Goal: Task Accomplishment & Management: Manage account settings

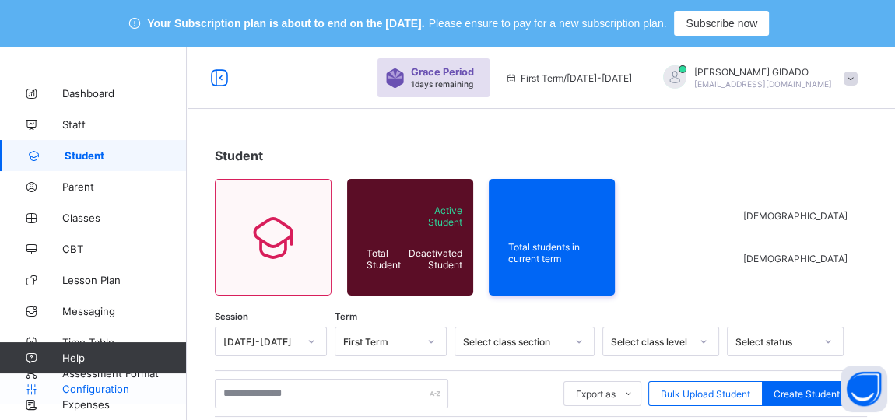
click at [110, 385] on span "Configuration" at bounding box center [124, 389] width 124 height 12
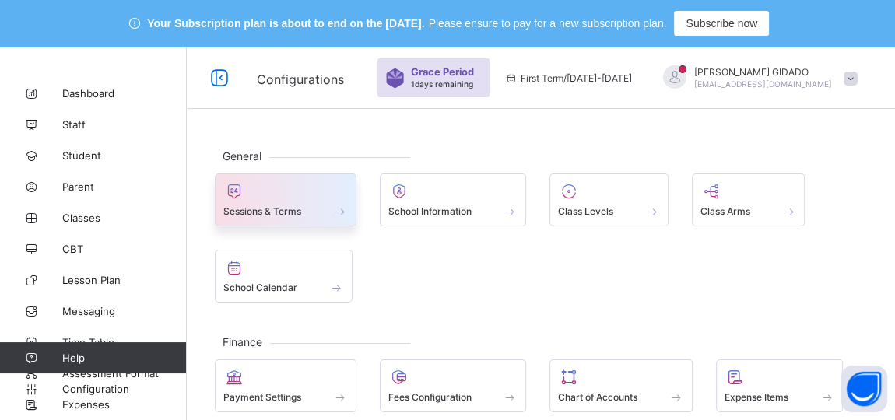
click at [318, 193] on div at bounding box center [285, 191] width 125 height 19
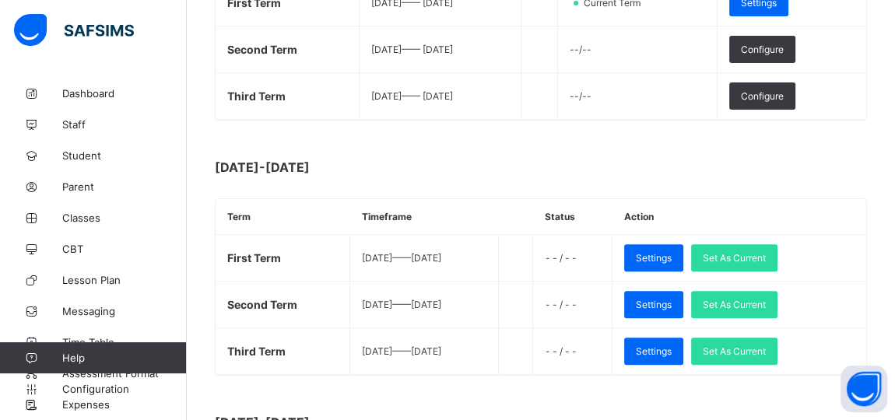
scroll to position [402, 0]
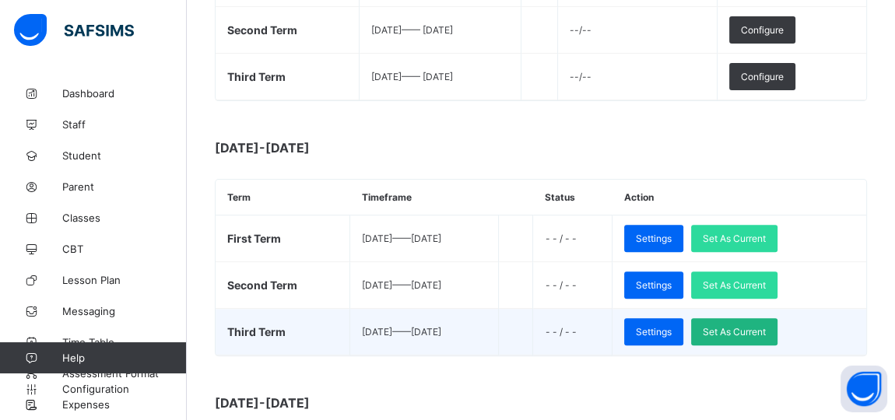
click at [756, 329] on span "Set As Current" at bounding box center [734, 332] width 63 height 12
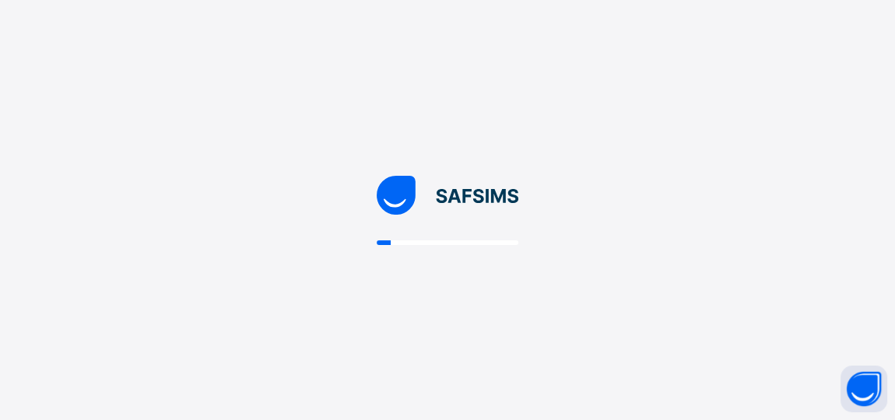
scroll to position [0, 0]
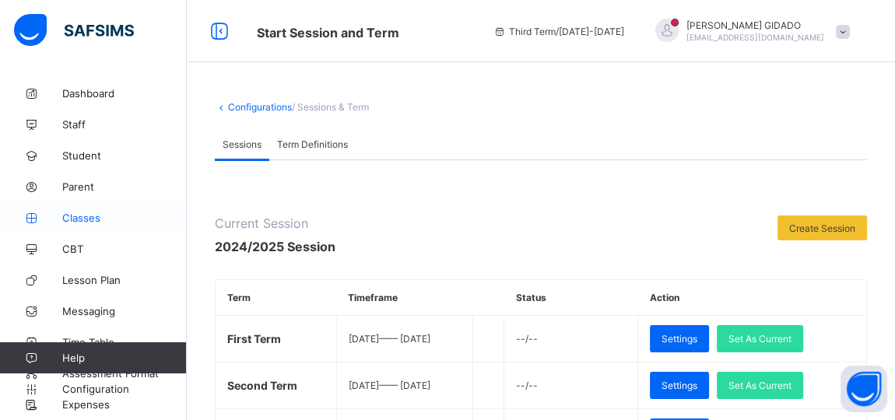
click at [78, 219] on span "Classes" at bounding box center [124, 218] width 125 height 12
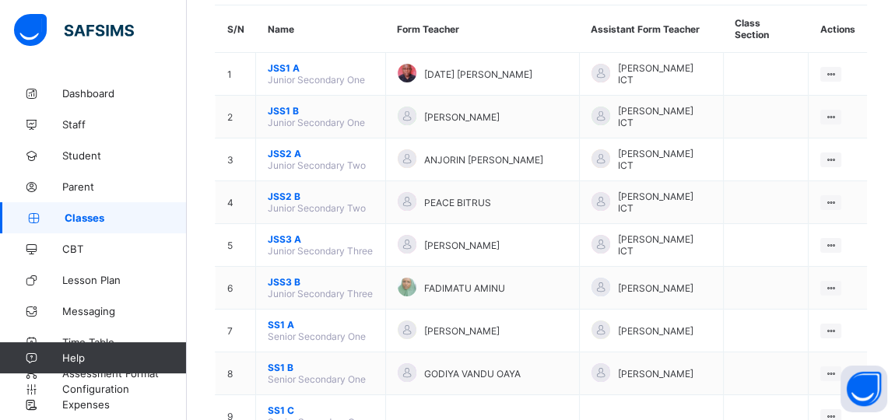
scroll to position [145, 0]
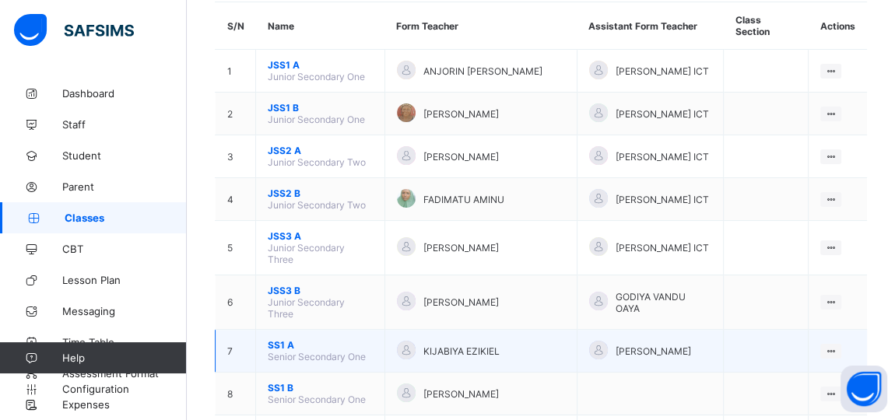
click at [284, 339] on span "SS1 A" at bounding box center [320, 345] width 105 height 12
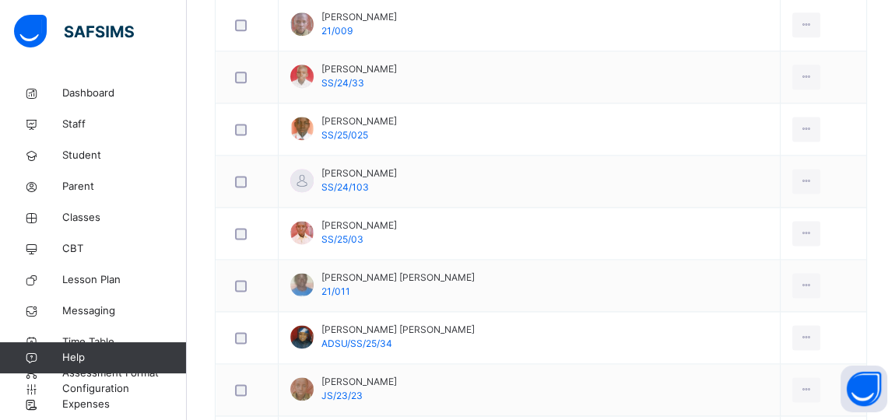
scroll to position [1847, 0]
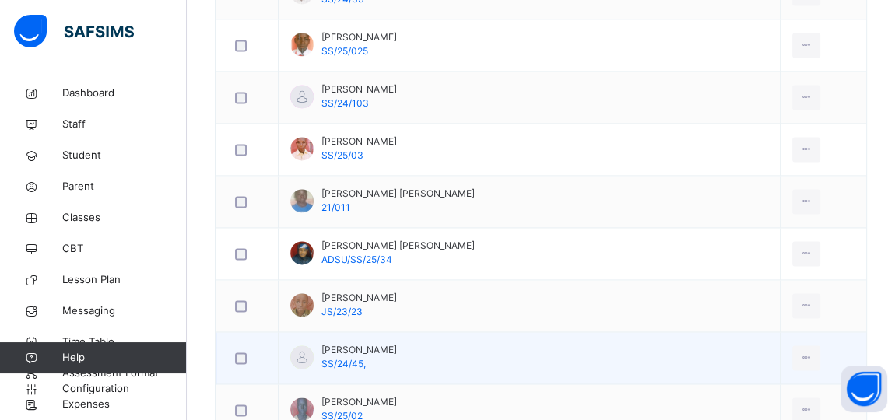
click at [504, 347] on td "[PERSON_NAME] SS/24/45," at bounding box center [530, 358] width 502 height 52
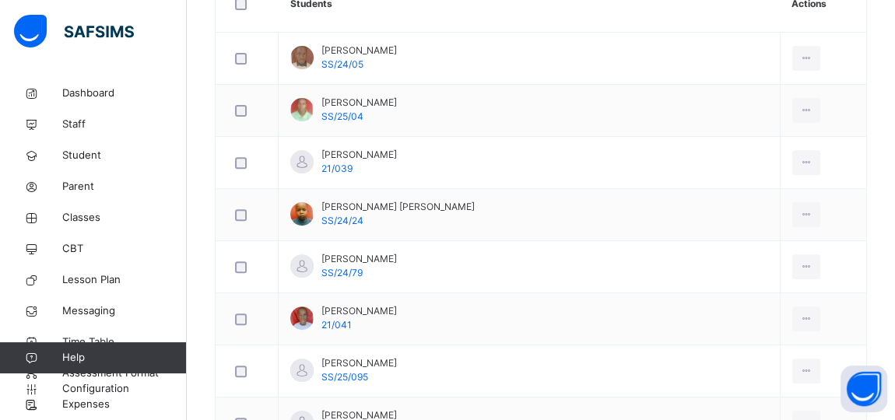
scroll to position [0, 0]
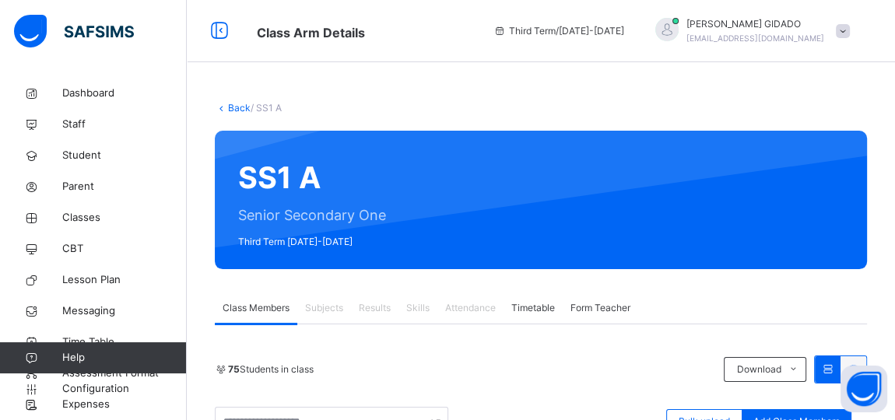
click at [234, 104] on link "Back" at bounding box center [239, 108] width 23 height 12
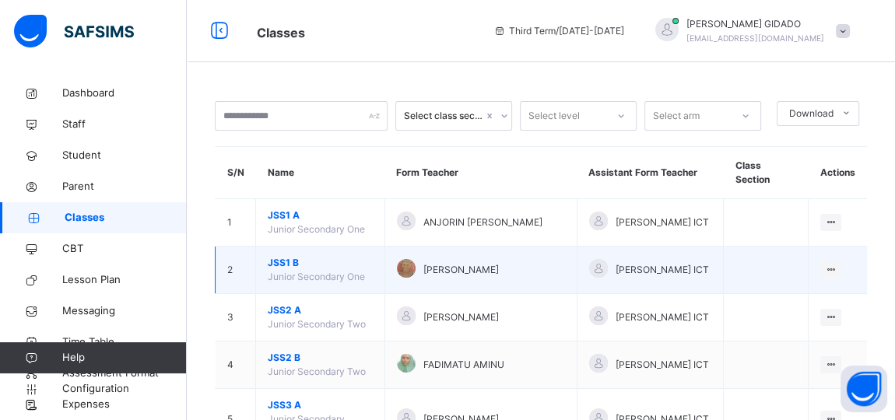
drag, startPoint x: 877, startPoint y: 257, endPoint x: 871, endPoint y: 237, distance: 20.2
click at [867, 247] on td "View Class Assign form Teacher" at bounding box center [838, 270] width 58 height 47
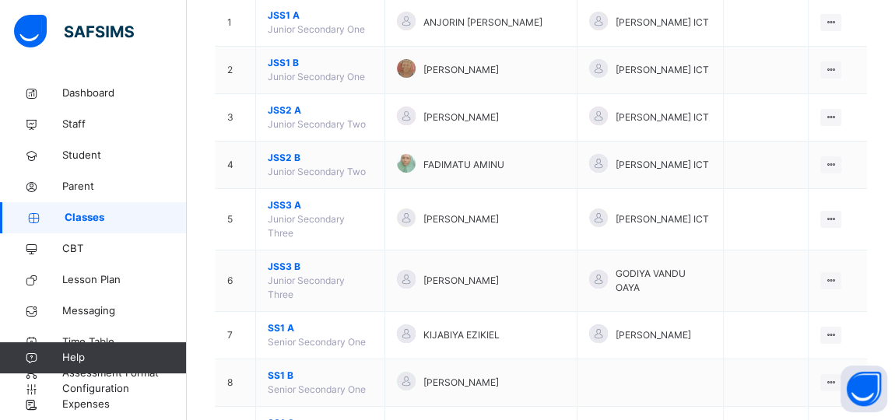
scroll to position [209, 0]
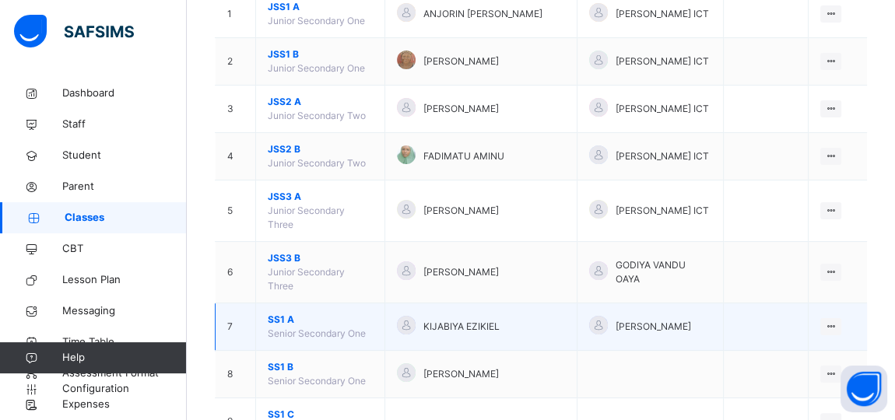
click at [280, 313] on span "SS1 A" at bounding box center [320, 320] width 105 height 14
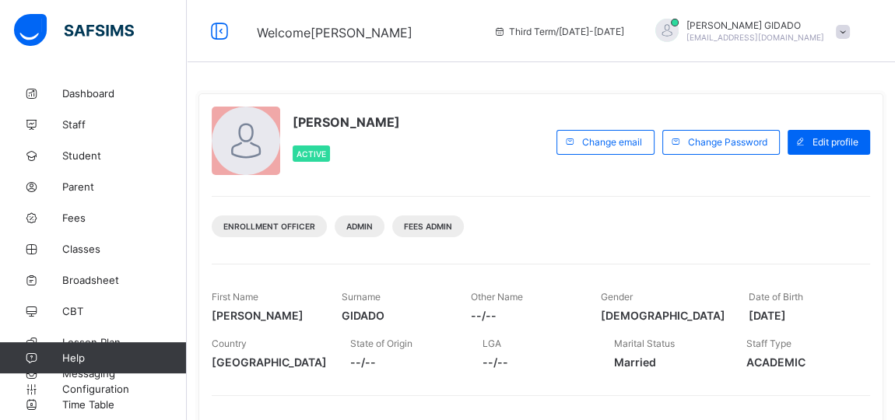
click at [850, 33] on span at bounding box center [843, 32] width 14 height 14
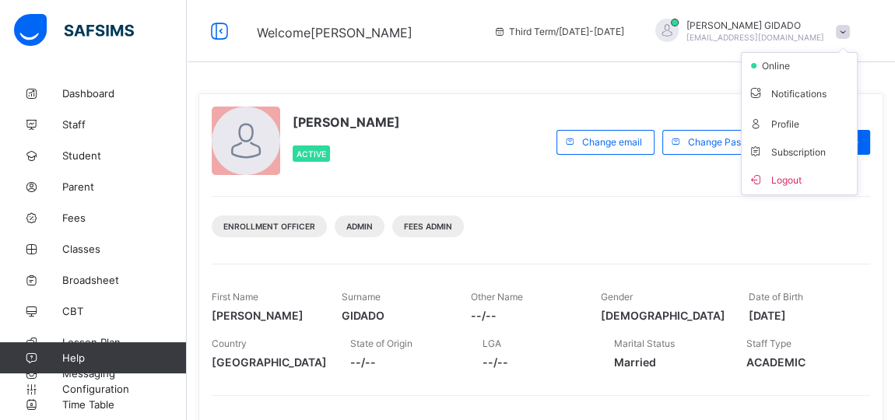
drag, startPoint x: 636, startPoint y: 72, endPoint x: 566, endPoint y: 85, distance: 71.3
click at [633, 72] on div "MUHAMMED GIDADO Active Change email Change Password Edit profile Enrollment Off…" at bounding box center [541, 420] width 708 height 840
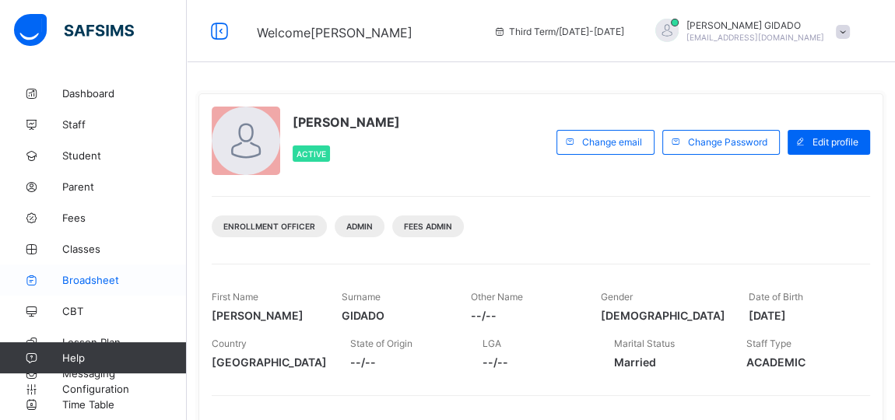
click at [87, 283] on span "Broadsheet" at bounding box center [124, 280] width 125 height 12
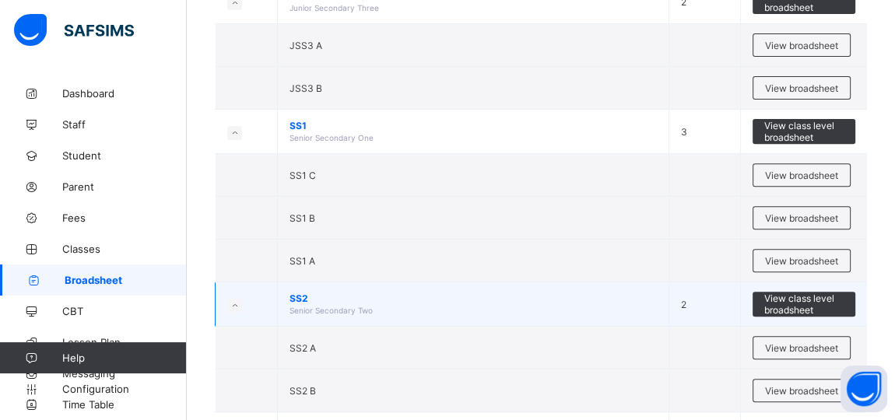
scroll to position [495, 0]
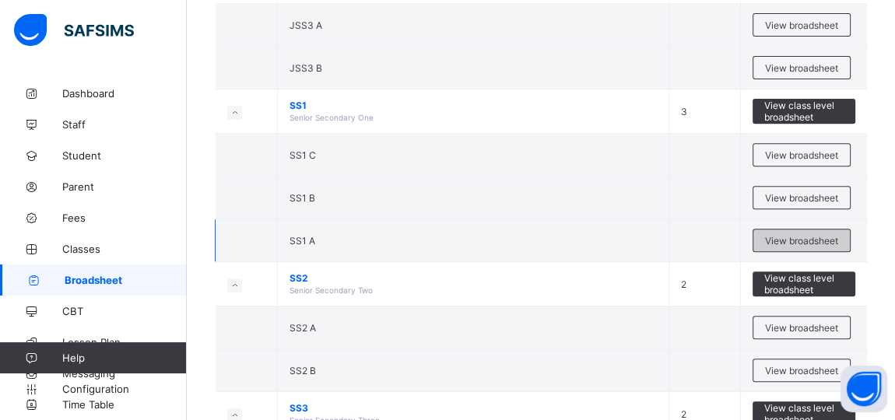
click at [803, 235] on span "View broadsheet" at bounding box center [801, 241] width 73 height 12
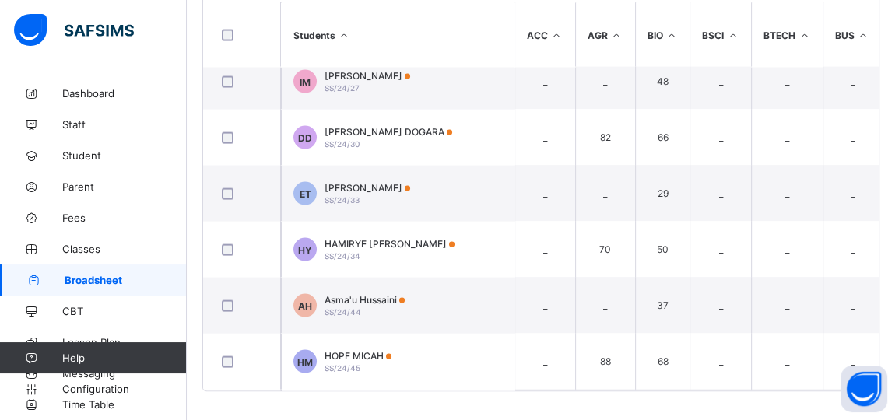
scroll to position [2760, 0]
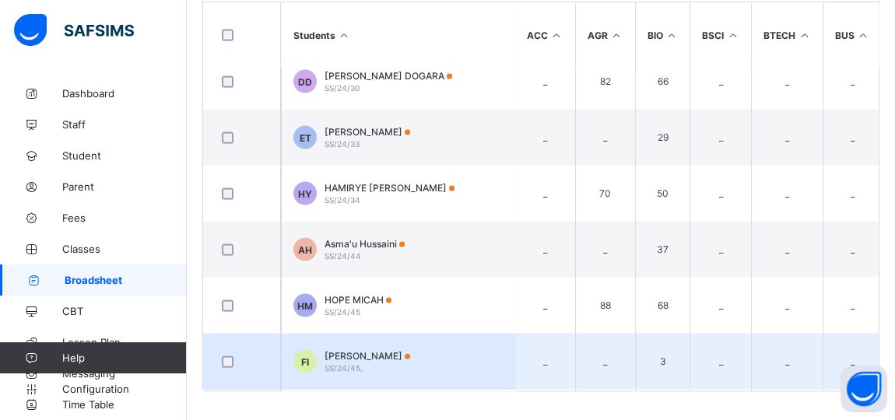
click at [384, 352] on span "FATIMA IBRAHIM" at bounding box center [368, 356] width 86 height 12
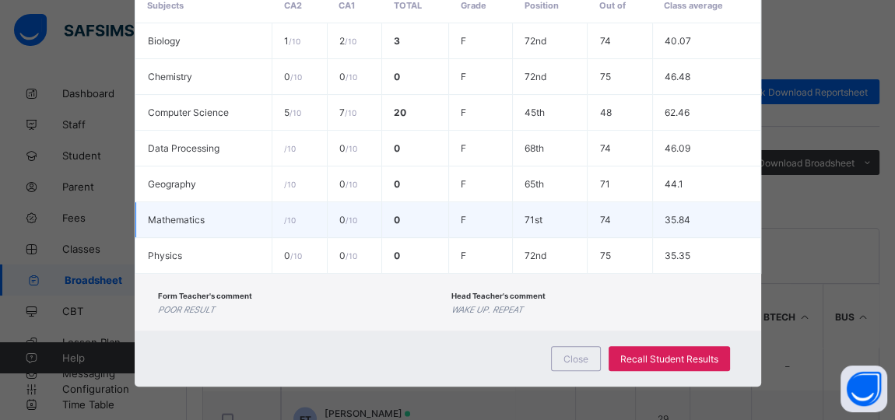
scroll to position [212, 0]
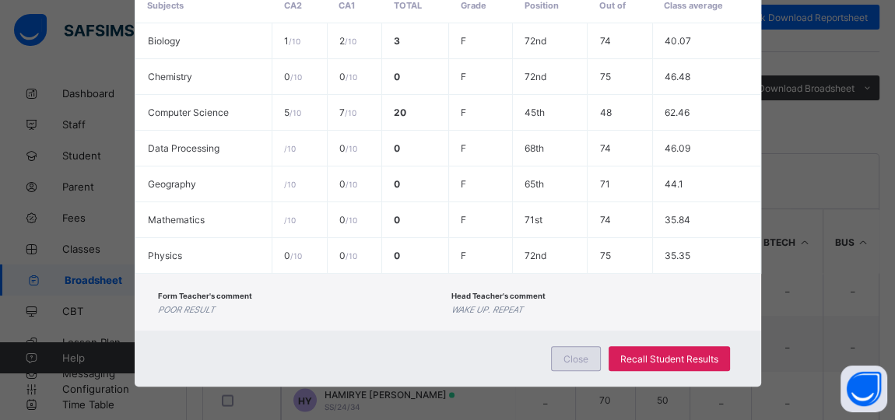
click at [573, 354] on span "Close" at bounding box center [576, 359] width 25 height 12
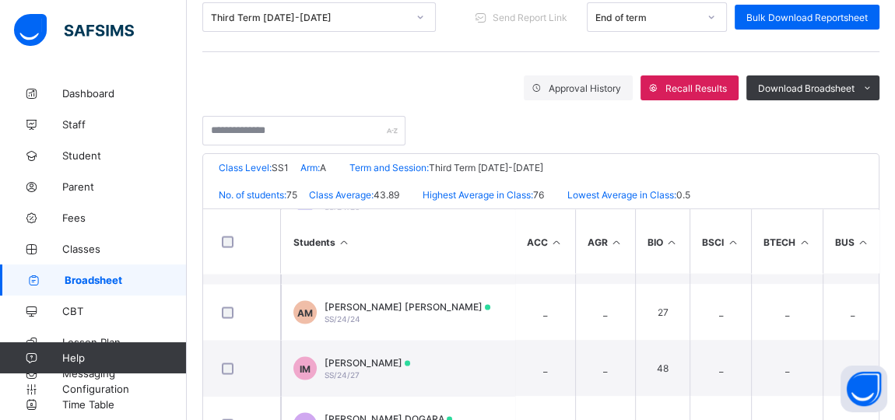
scroll to position [2618, 0]
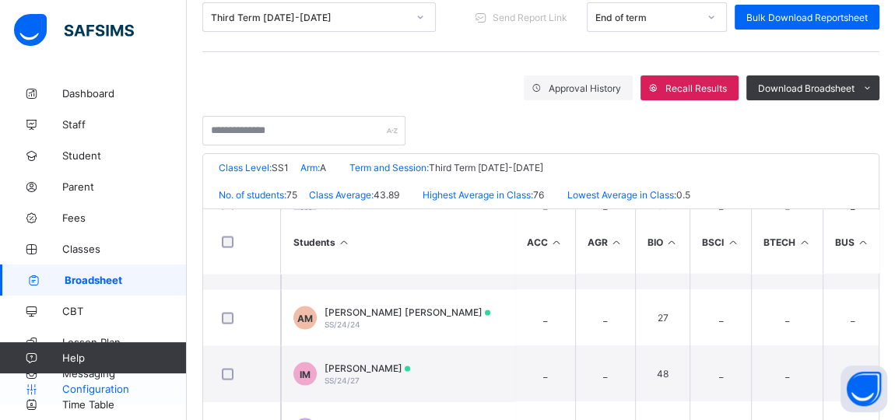
click at [88, 391] on span "Configuration" at bounding box center [124, 389] width 124 height 12
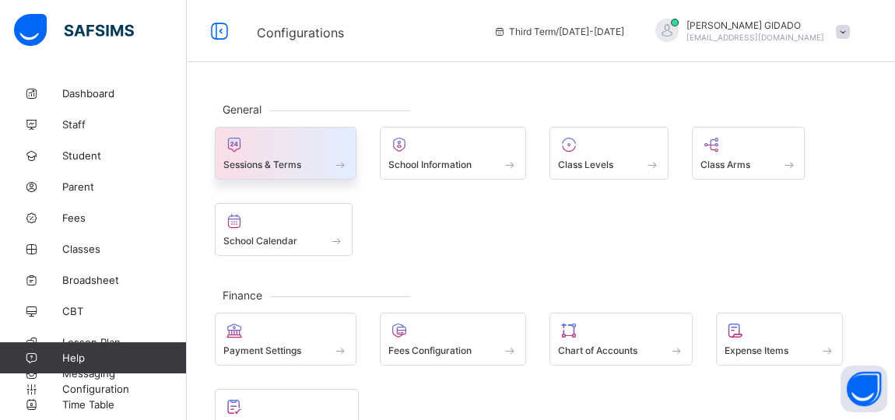
click at [271, 153] on div at bounding box center [285, 144] width 125 height 19
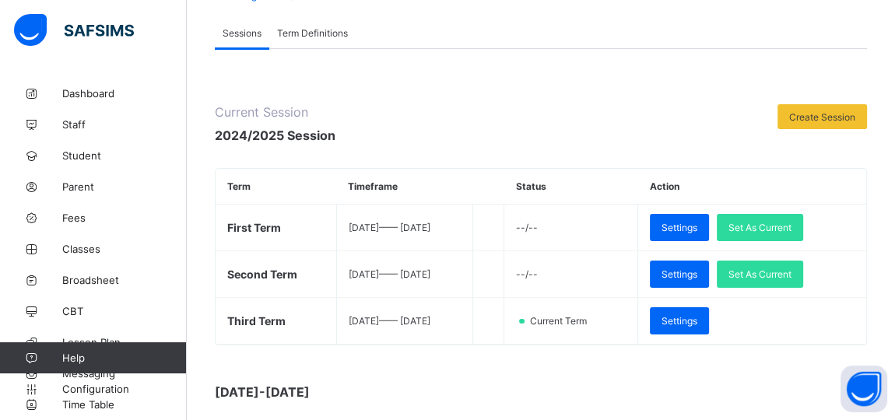
scroll to position [141, 0]
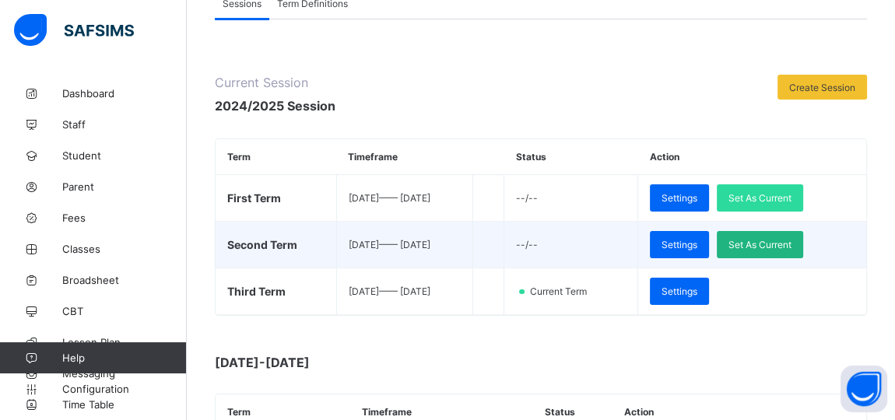
click at [761, 241] on span "Set As Current" at bounding box center [760, 245] width 63 height 12
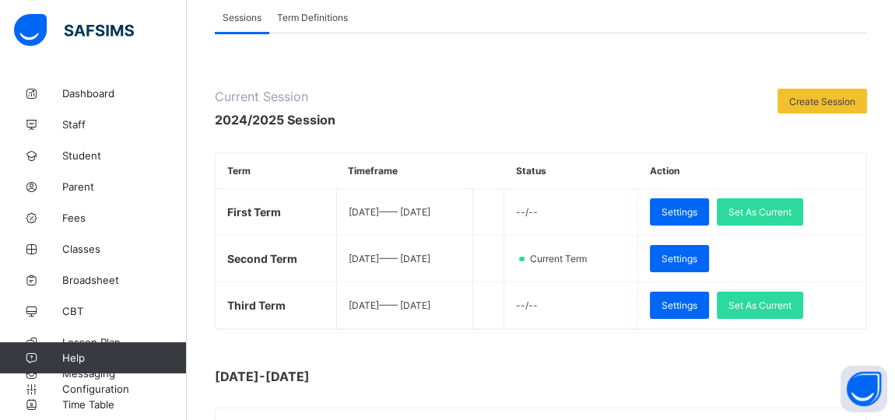
scroll to position [0, 0]
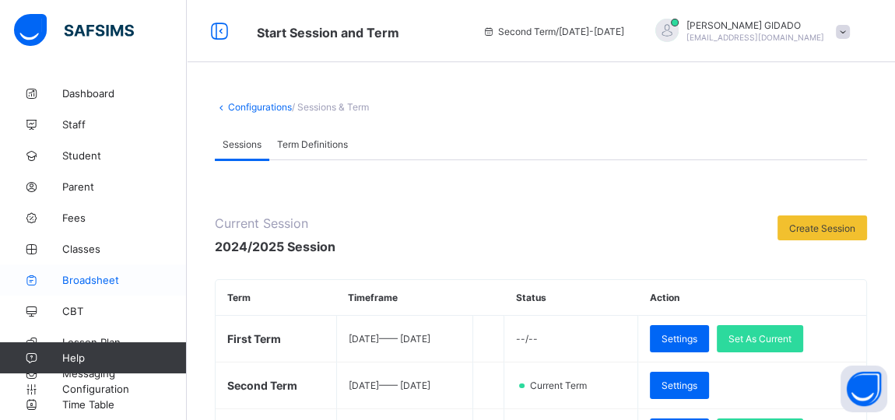
click at [84, 278] on span "Broadsheet" at bounding box center [124, 280] width 125 height 12
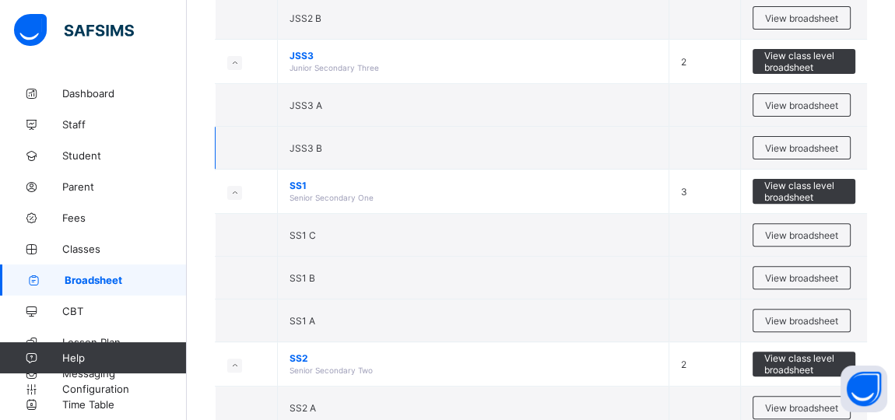
scroll to position [424, 0]
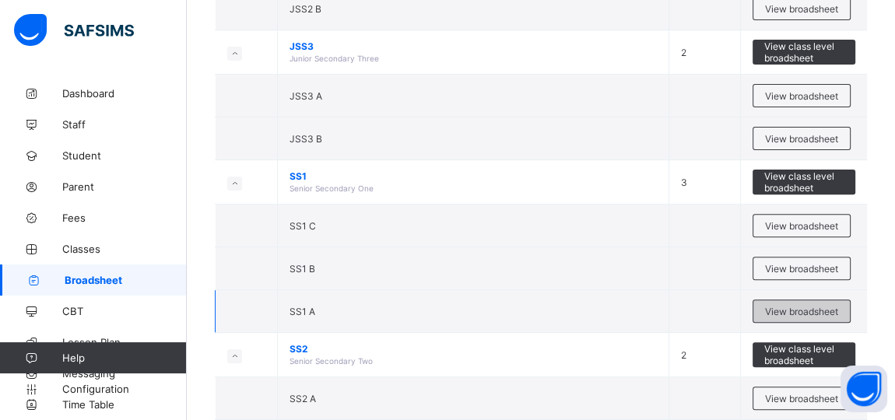
click at [793, 306] on span "View broadsheet" at bounding box center [801, 312] width 73 height 12
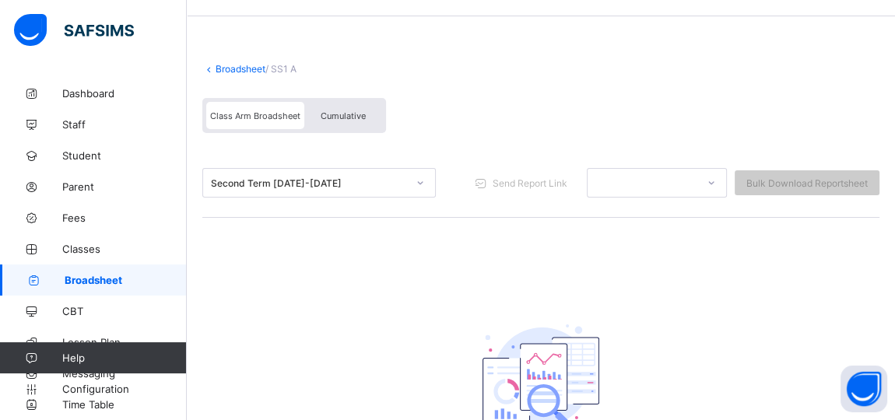
scroll to position [70, 0]
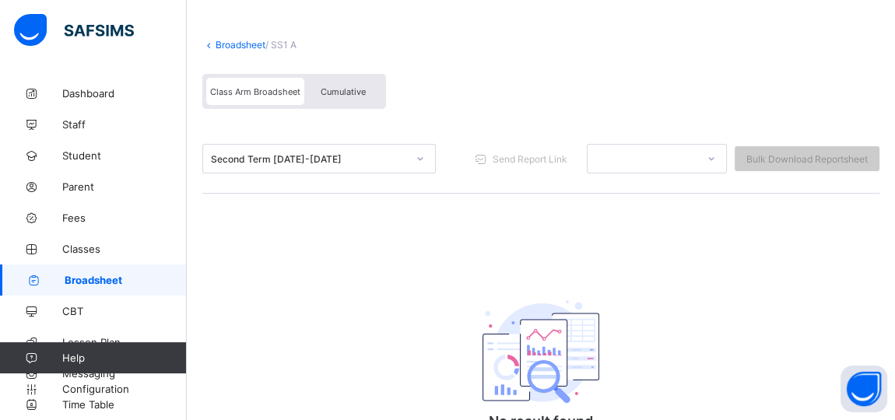
click at [225, 44] on link "Broadsheet" at bounding box center [241, 45] width 50 height 12
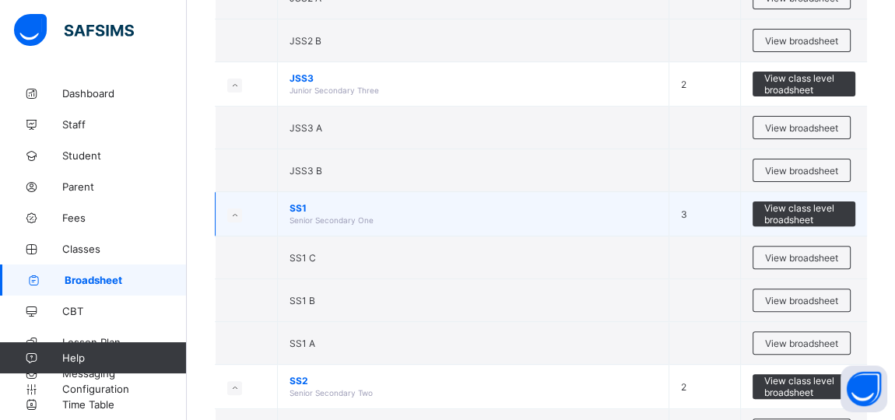
scroll to position [424, 0]
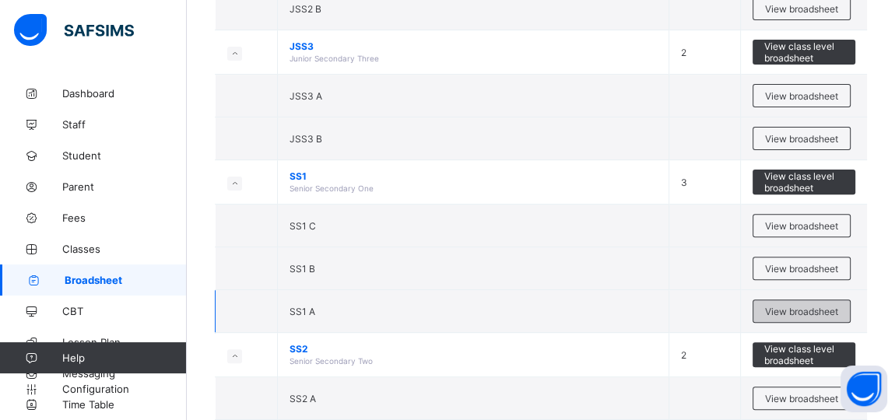
click at [796, 307] on span "View broadsheet" at bounding box center [801, 312] width 73 height 12
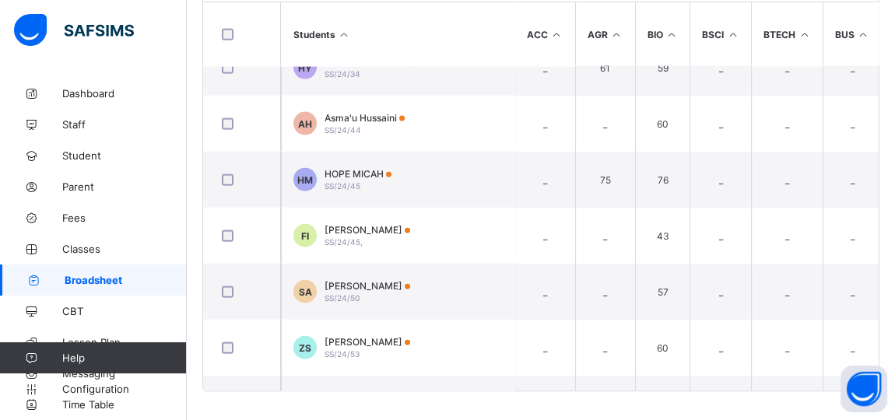
scroll to position [2972, 0]
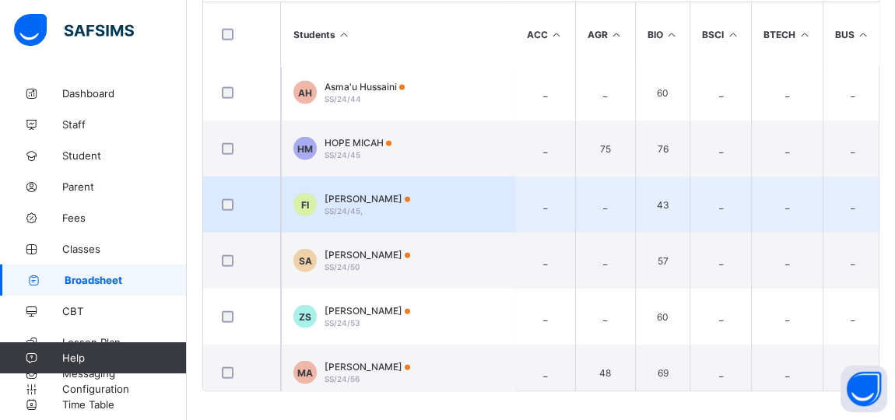
click at [452, 192] on td "FI FATIMA IBRAHIM SS/24/45," at bounding box center [398, 205] width 234 height 56
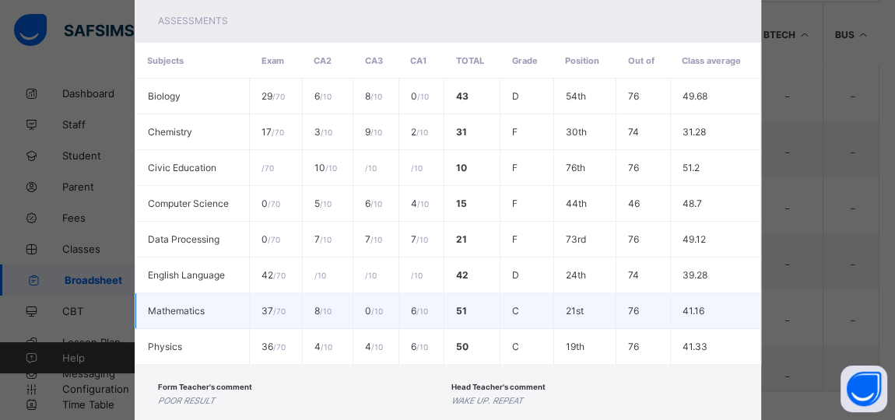
scroll to position [386, 0]
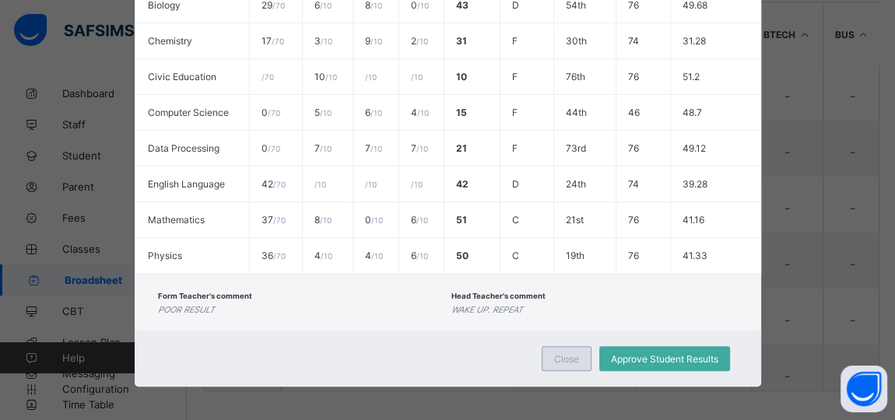
click at [567, 354] on span "Close" at bounding box center [566, 359] width 25 height 12
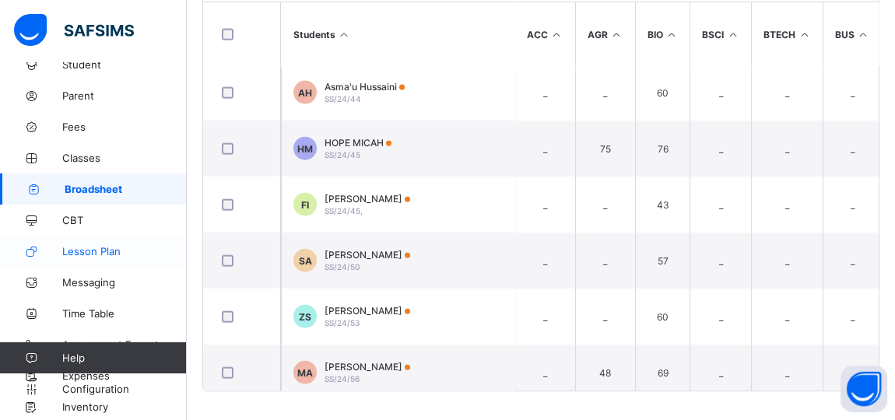
scroll to position [93, 0]
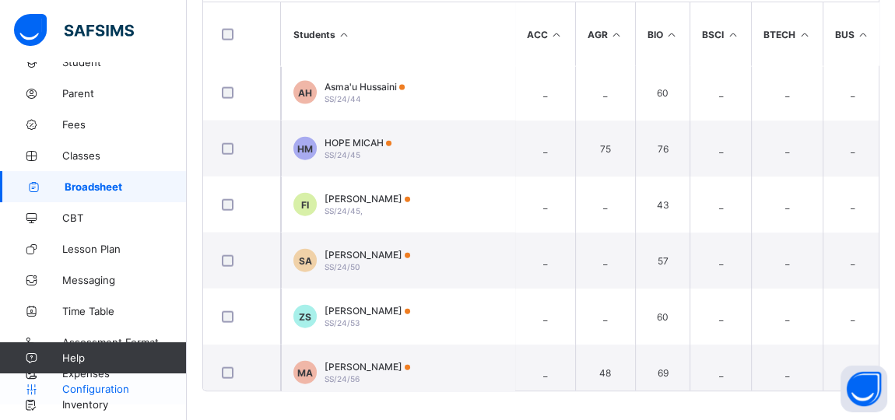
click at [96, 388] on span "Configuration" at bounding box center [124, 389] width 124 height 12
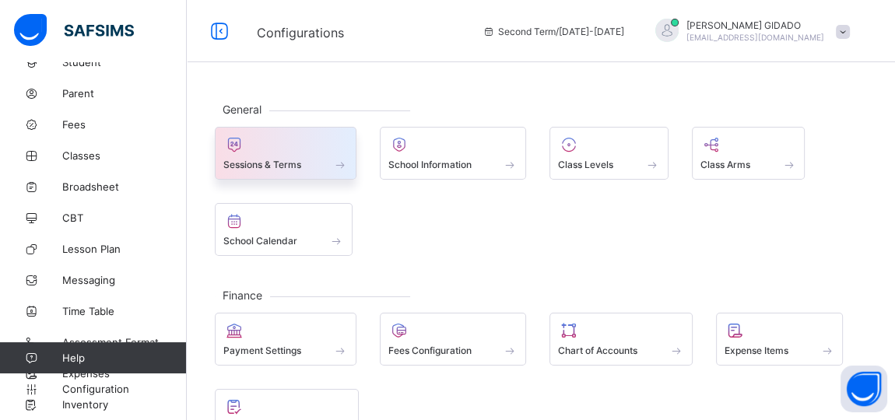
click at [291, 158] on div "Sessions & Terms" at bounding box center [285, 164] width 125 height 13
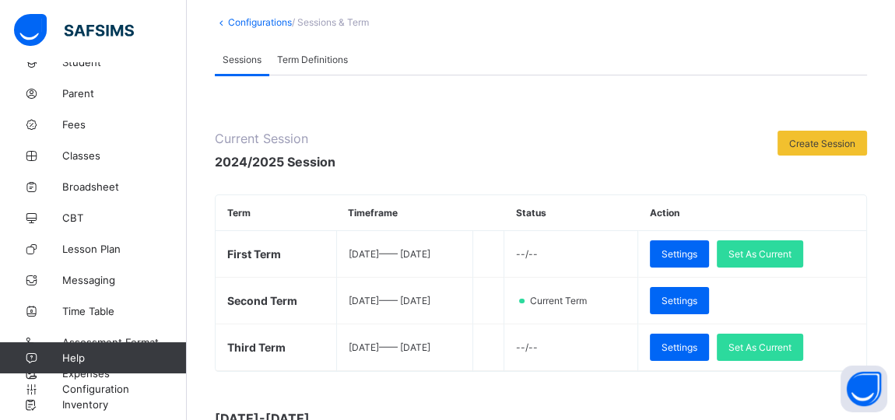
scroll to position [141, 0]
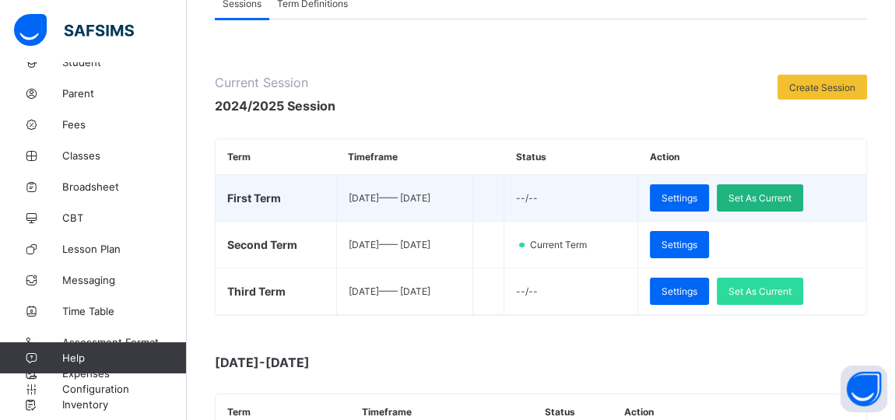
click at [767, 192] on span "Set As Current" at bounding box center [760, 198] width 63 height 12
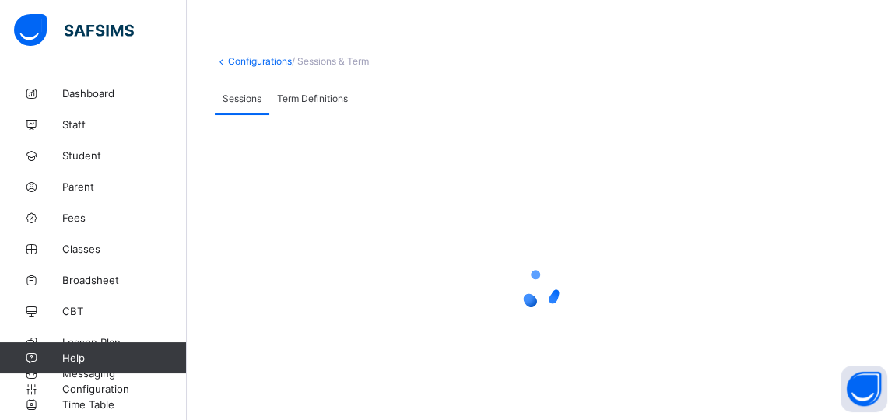
scroll to position [70, 0]
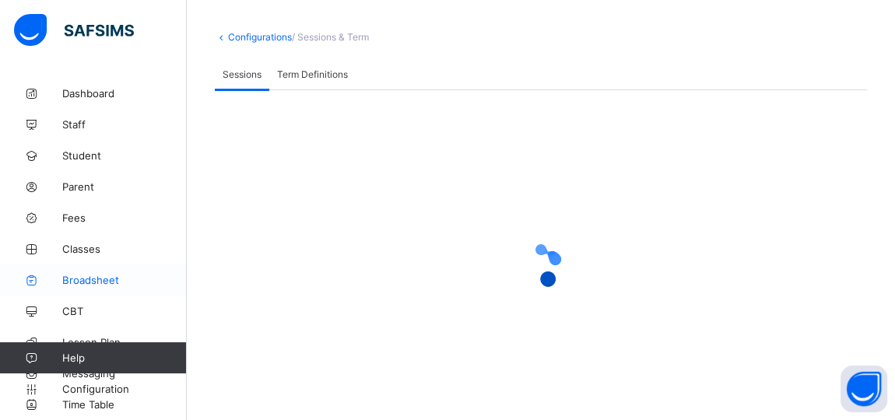
click at [76, 279] on span "Broadsheet" at bounding box center [124, 280] width 125 height 12
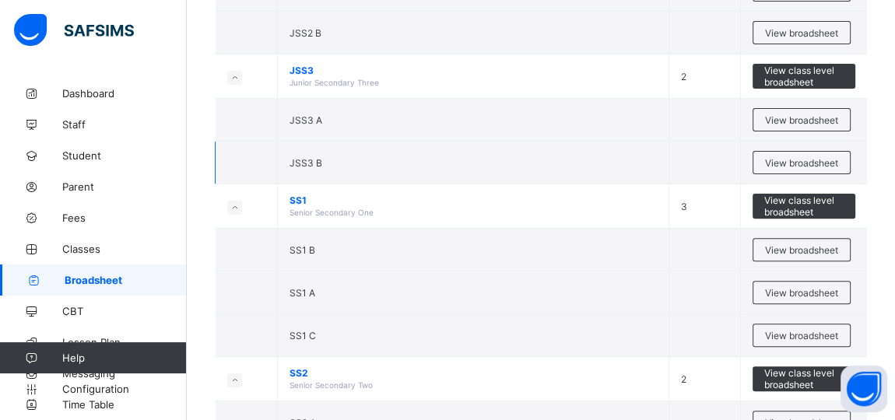
scroll to position [424, 0]
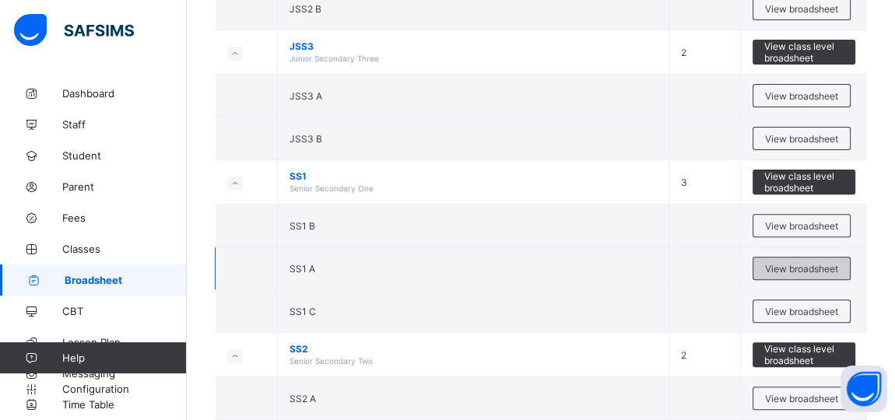
click at [785, 263] on span "View broadsheet" at bounding box center [801, 269] width 73 height 12
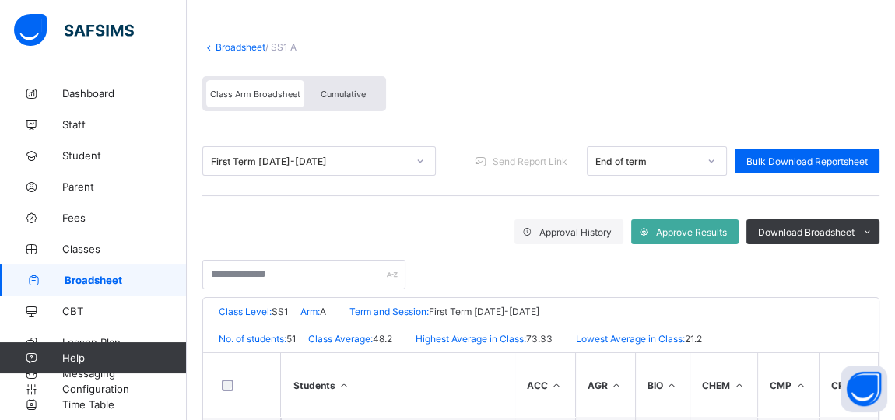
scroll to position [65, 0]
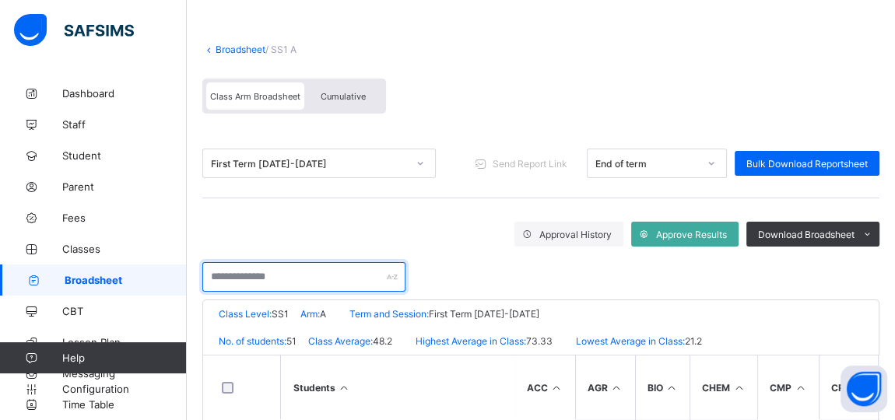
drag, startPoint x: 300, startPoint y: 283, endPoint x: 311, endPoint y: 270, distance: 16.0
click at [300, 282] on input "text" at bounding box center [303, 277] width 203 height 30
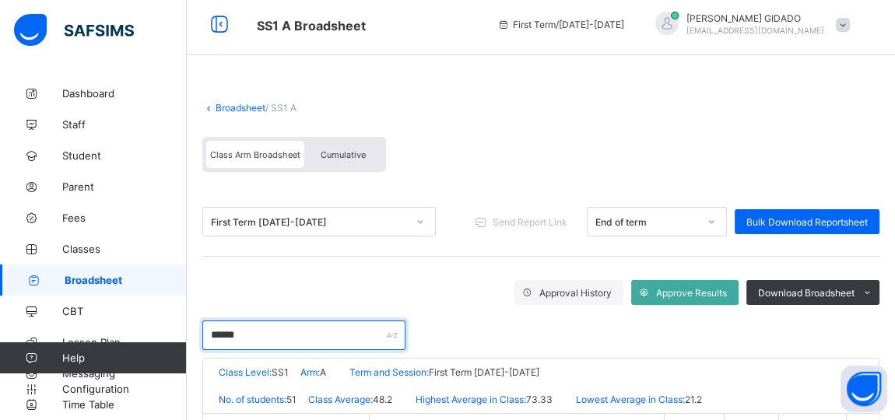
scroll to position [0, 0]
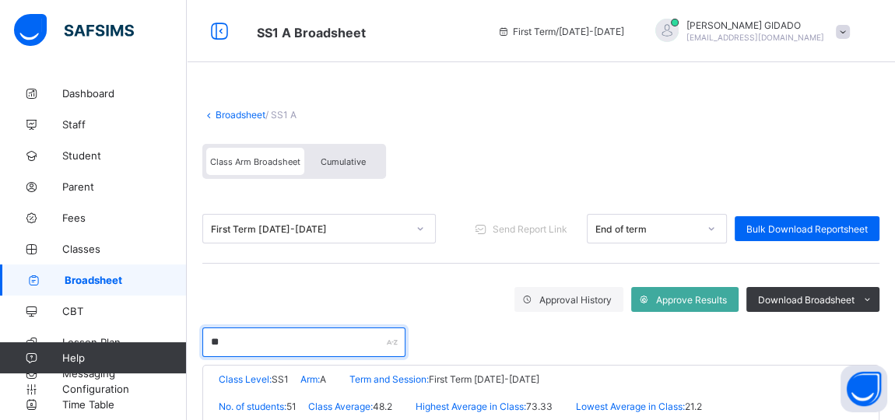
type input "*"
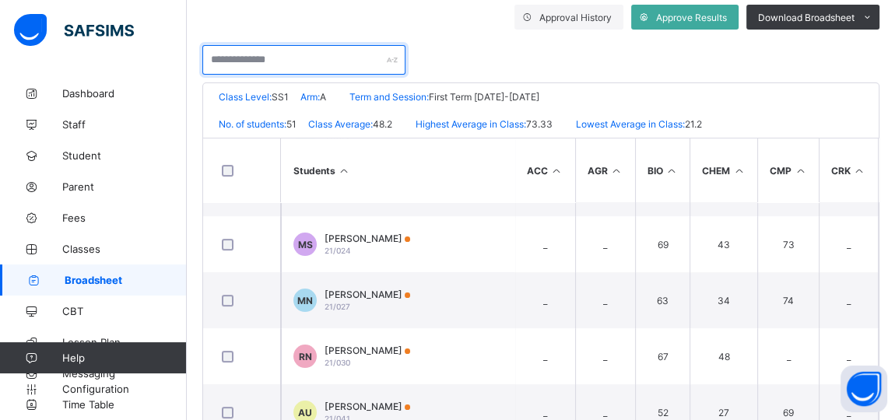
scroll to position [283, 0]
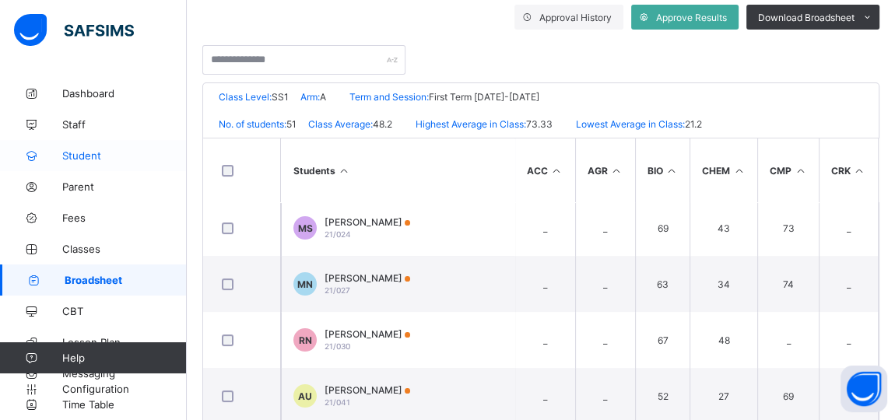
click at [70, 157] on span "Student" at bounding box center [124, 155] width 125 height 12
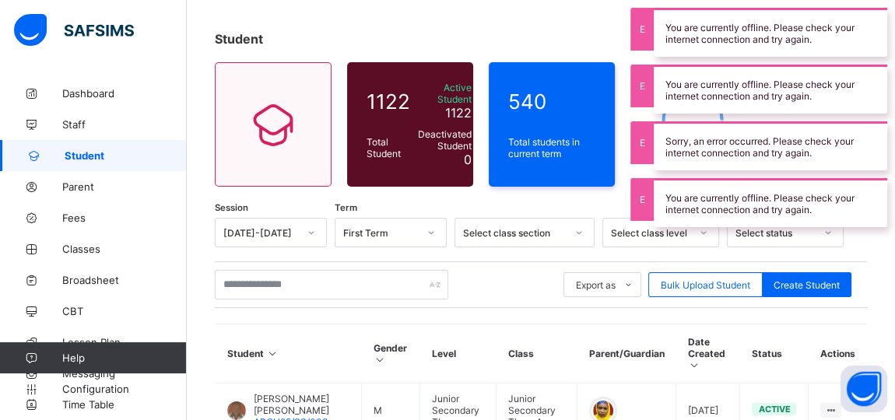
scroll to position [141, 0]
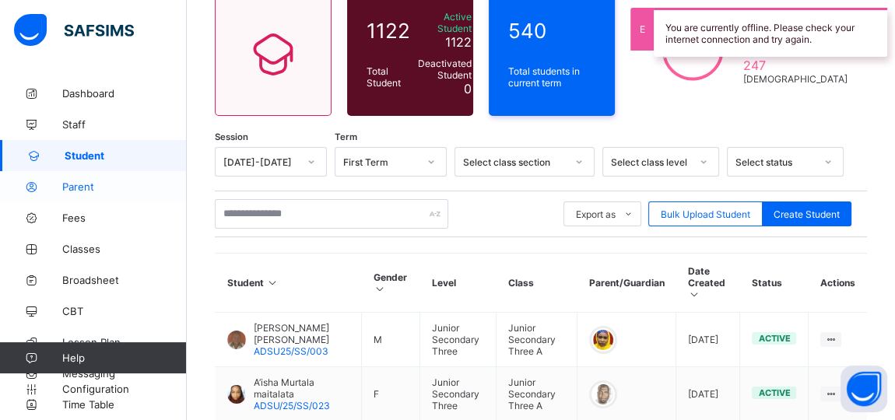
click at [85, 187] on span "Parent" at bounding box center [124, 187] width 125 height 12
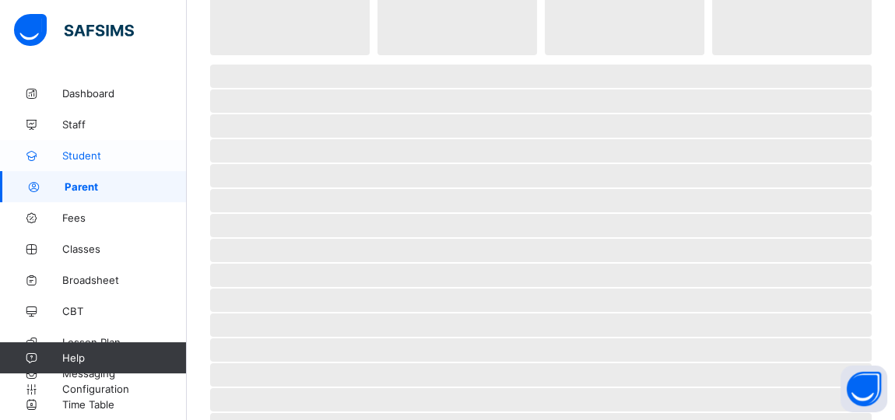
click at [85, 158] on span "Student" at bounding box center [124, 155] width 125 height 12
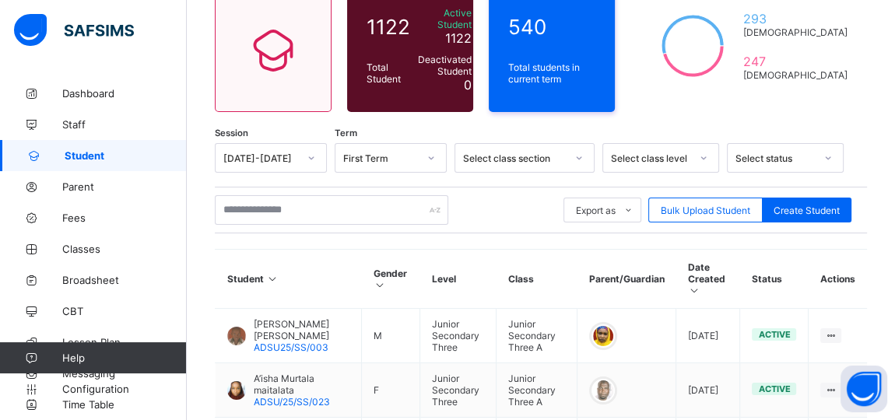
scroll to position [270, 0]
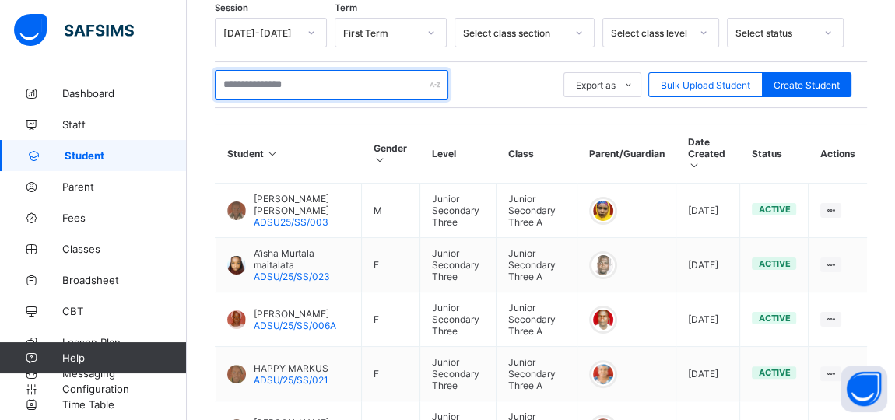
click at [305, 76] on input "text" at bounding box center [332, 85] width 234 height 30
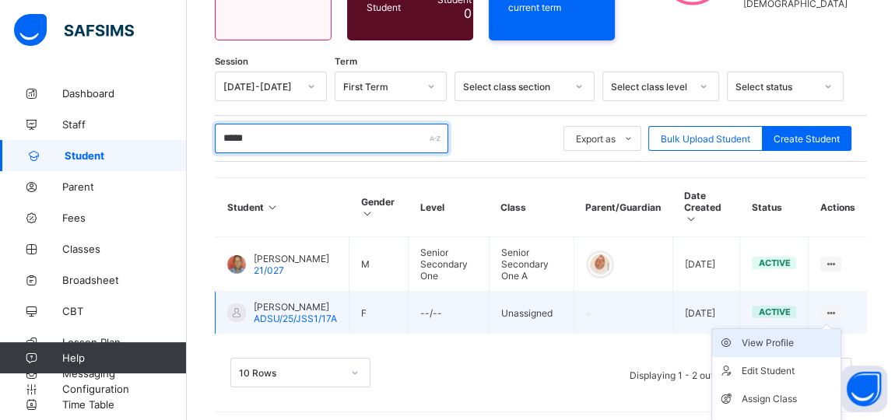
scroll to position [258, 0]
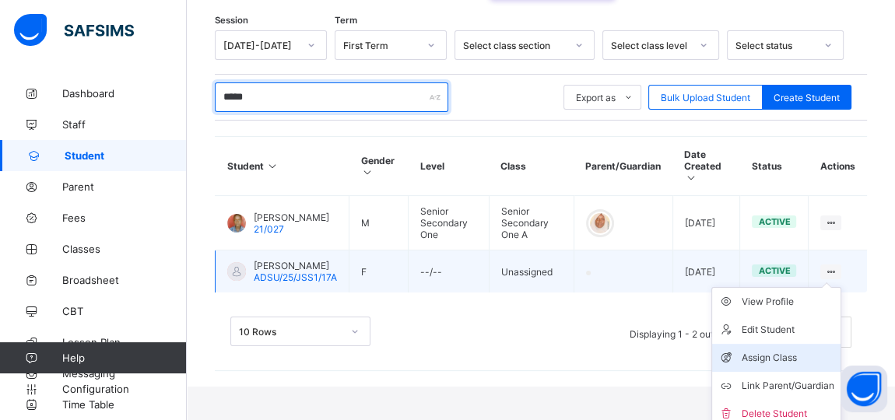
type input "*****"
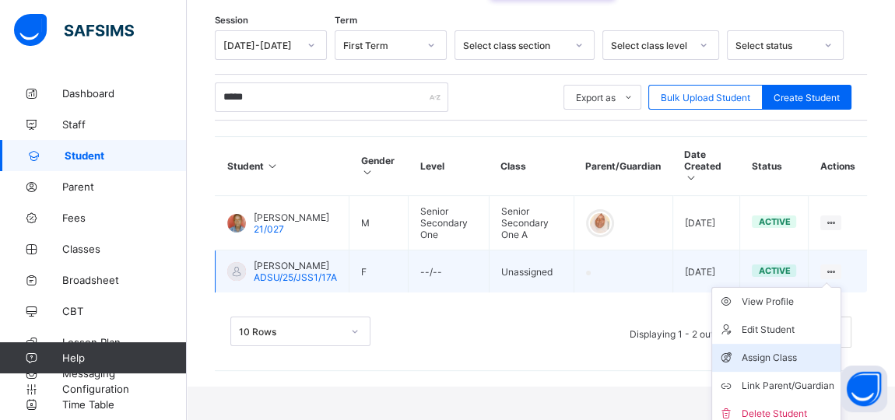
click at [779, 350] on div "Assign Class" at bounding box center [788, 358] width 93 height 16
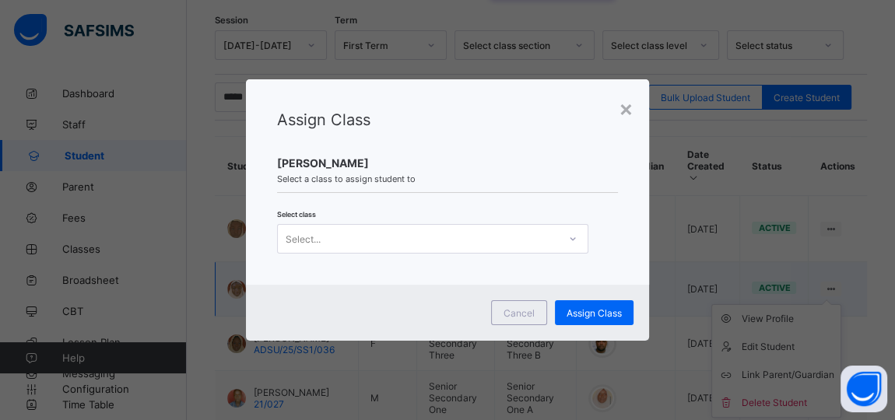
click at [569, 237] on icon at bounding box center [572, 239] width 9 height 16
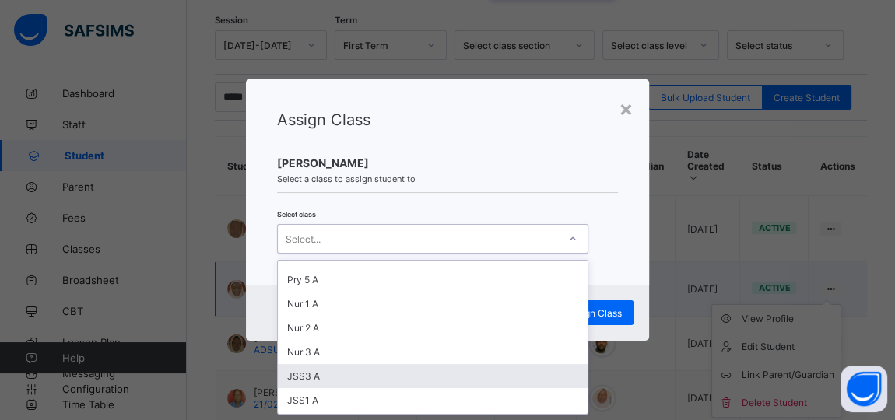
scroll to position [346, 0]
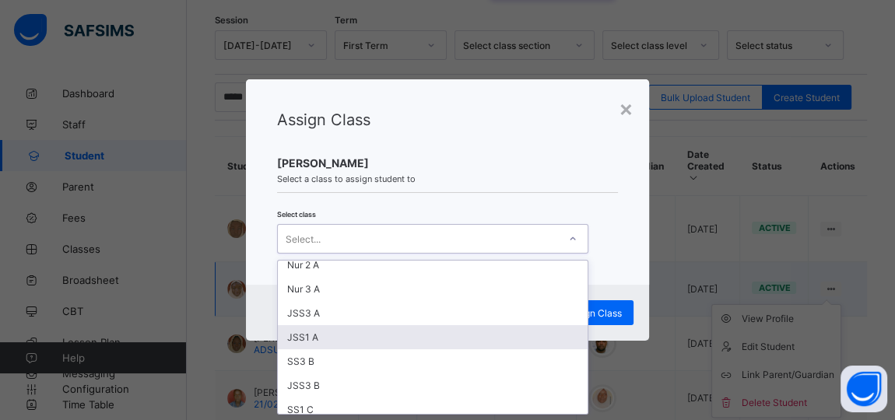
click at [303, 329] on div "JSS1 A" at bounding box center [433, 337] width 310 height 24
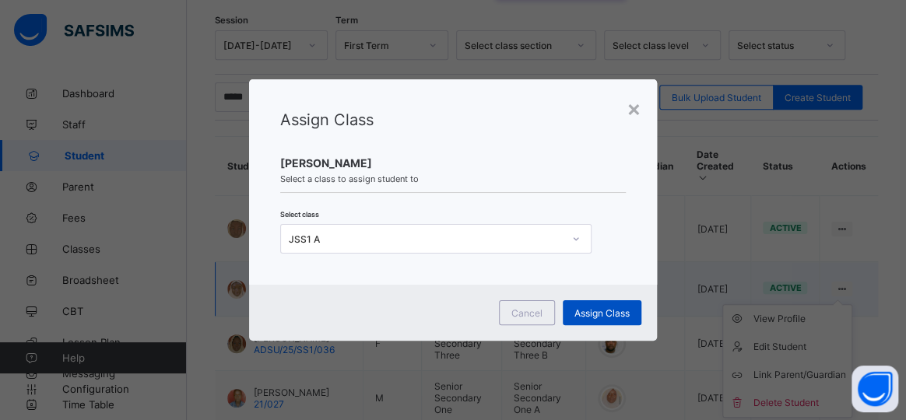
click at [589, 315] on span "Assign Class" at bounding box center [602, 314] width 55 height 12
click at [594, 308] on span "Assign Class" at bounding box center [602, 314] width 55 height 12
click at [606, 315] on span "Assign Class" at bounding box center [602, 314] width 55 height 12
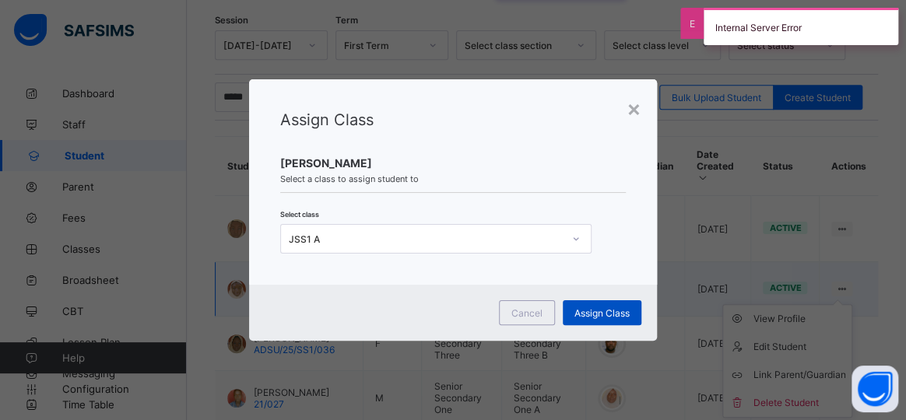
click at [608, 309] on span "Assign Class" at bounding box center [602, 314] width 55 height 12
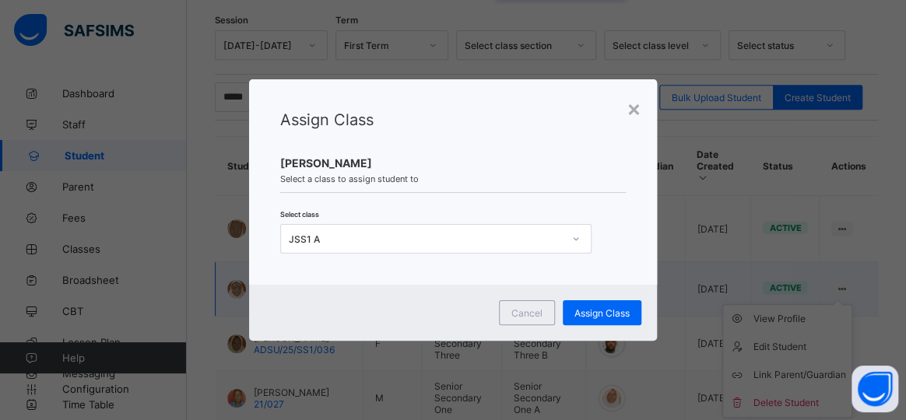
click at [586, 172] on div "HALIMA ZANNA Select a class to assign student to" at bounding box center [453, 174] width 346 height 37
click at [611, 314] on span "Assign Class" at bounding box center [602, 314] width 55 height 12
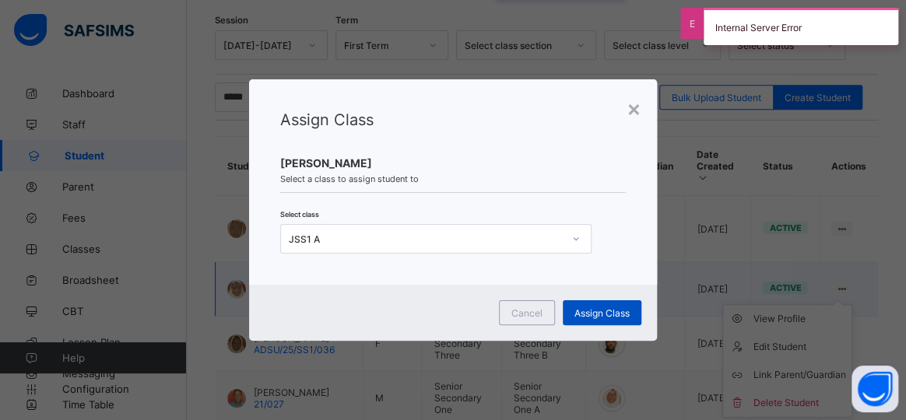
click at [599, 312] on span "Assign Class" at bounding box center [602, 314] width 55 height 12
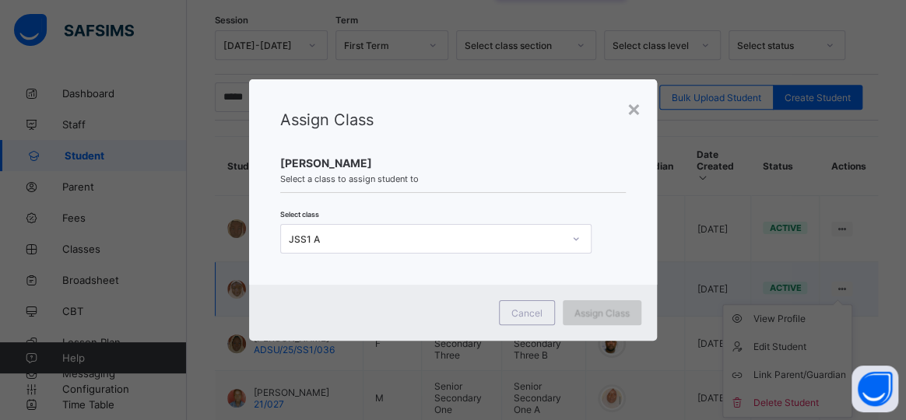
click at [608, 317] on span "Assign Class" at bounding box center [602, 314] width 55 height 12
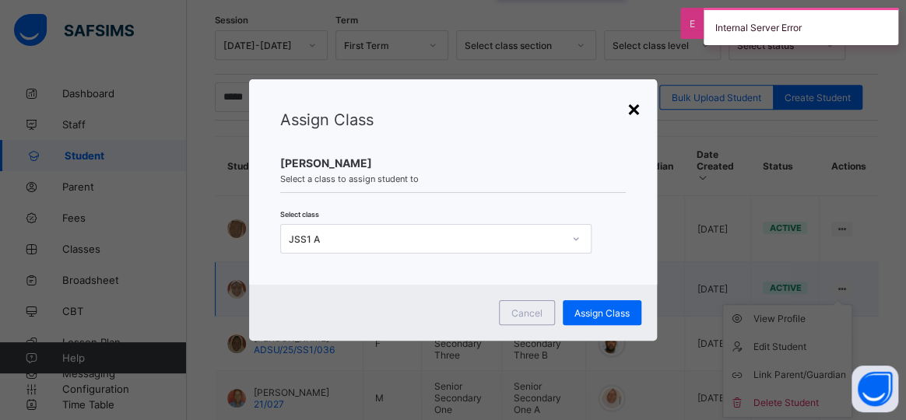
click at [629, 105] on div "×" at bounding box center [634, 108] width 15 height 26
